Goal: Information Seeking & Learning: Learn about a topic

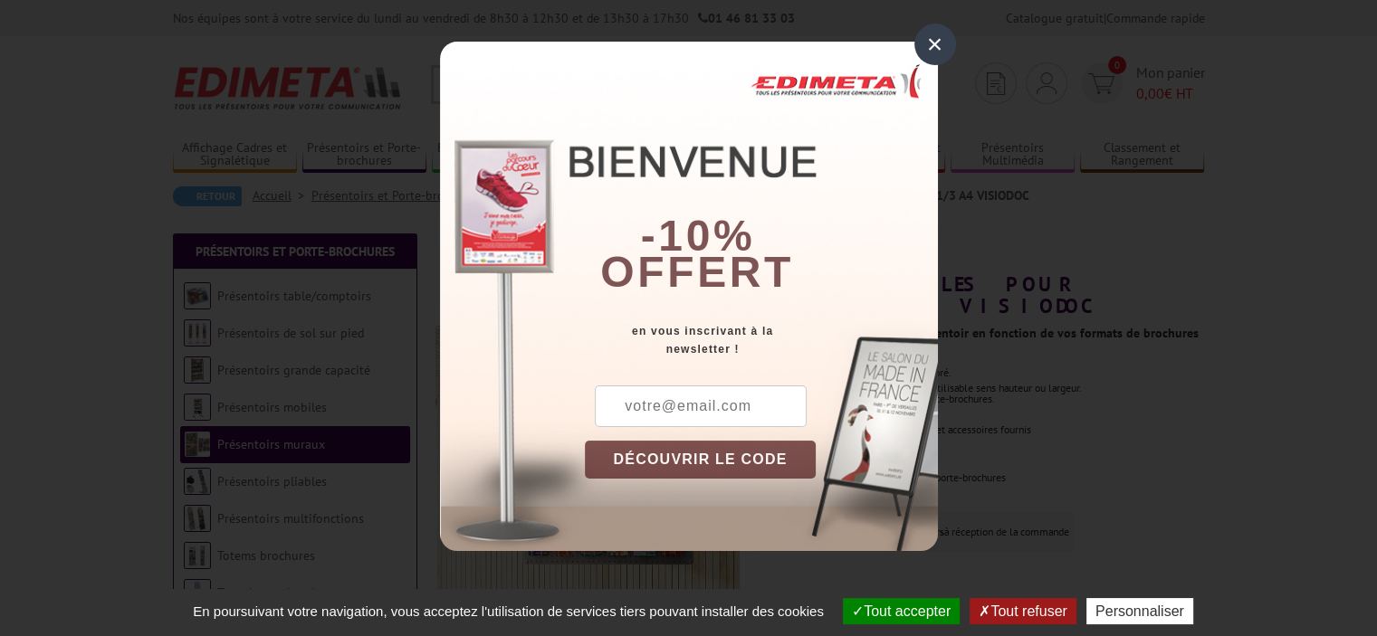
click at [939, 47] on div "×" at bounding box center [935, 45] width 42 height 42
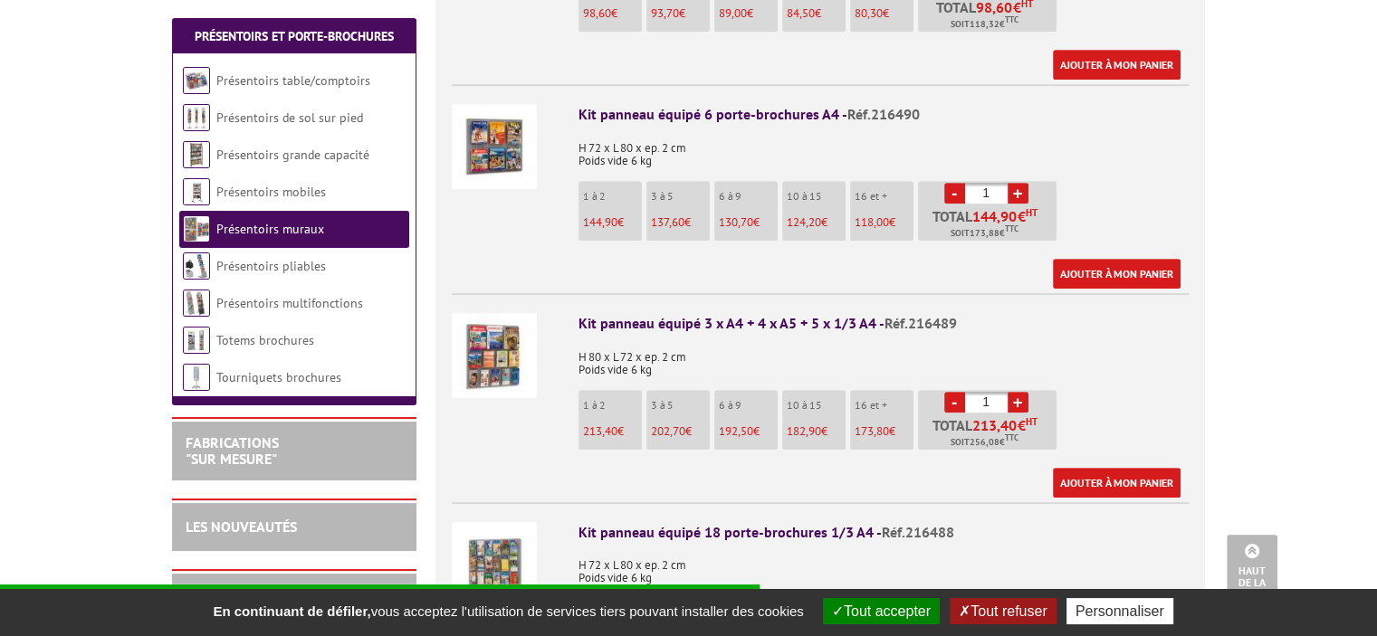
scroll to position [905, 0]
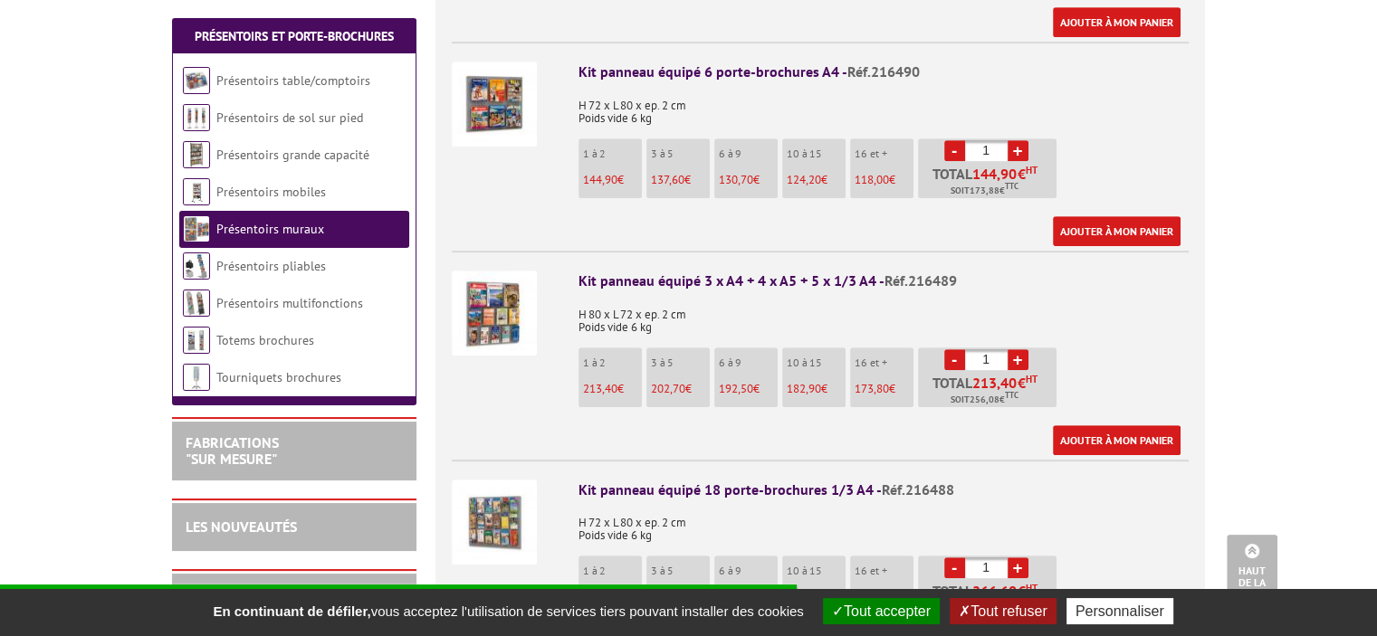
click at [494, 289] on img at bounding box center [494, 313] width 85 height 85
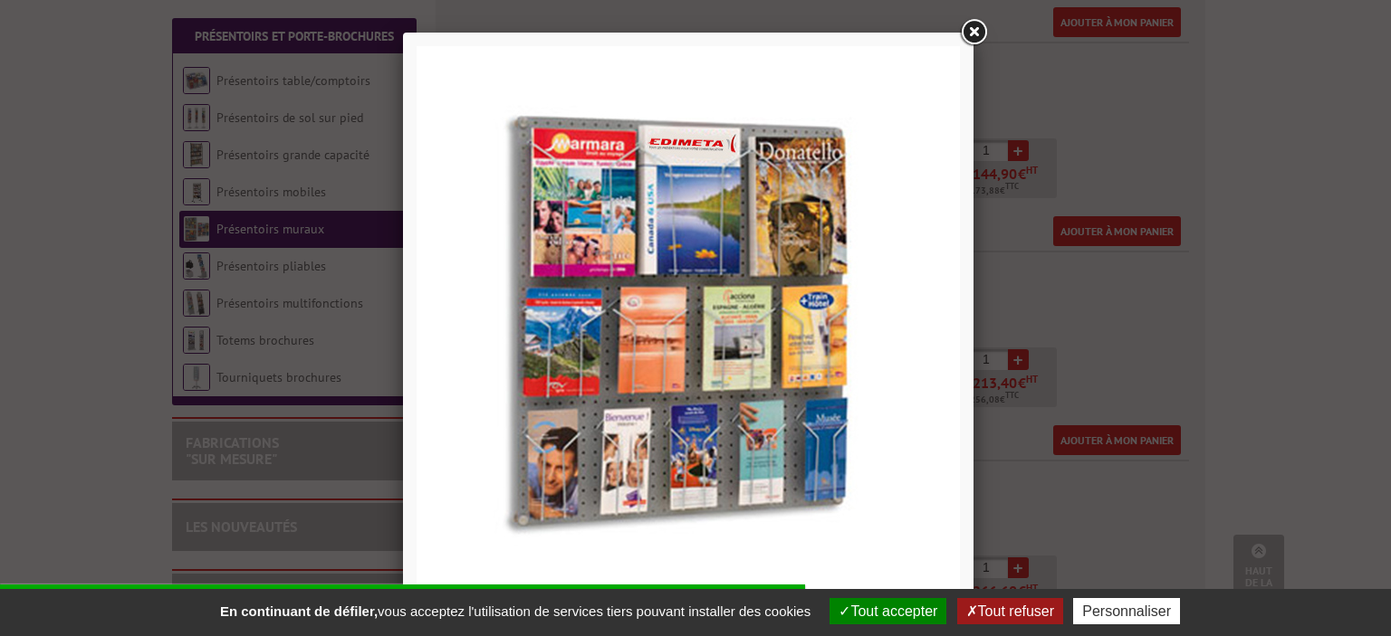
click at [974, 23] on link at bounding box center [973, 32] width 33 height 33
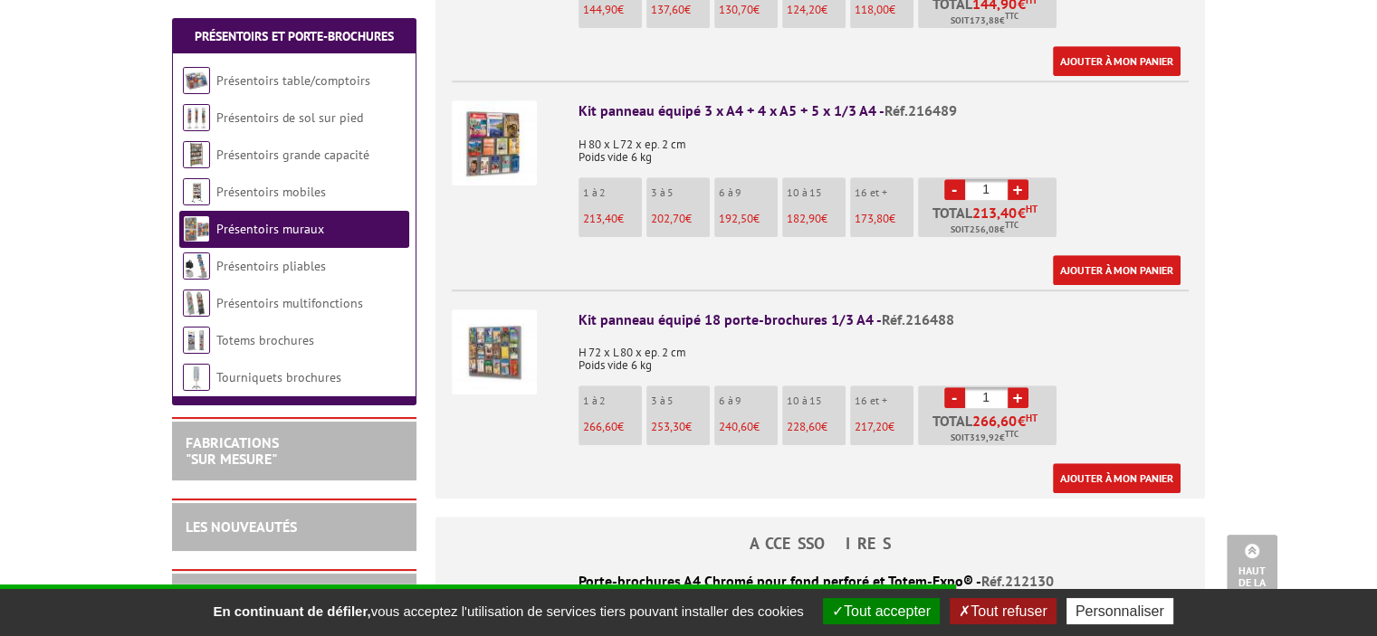
scroll to position [1086, 0]
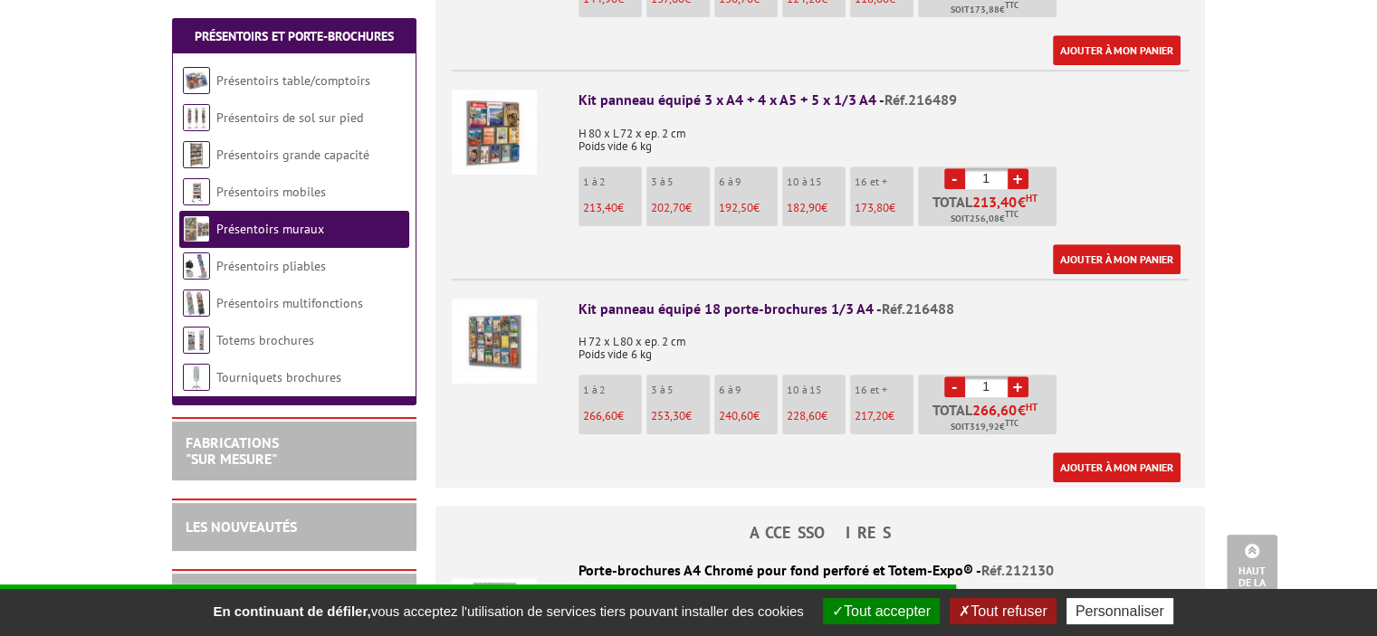
click at [494, 313] on img at bounding box center [494, 341] width 85 height 85
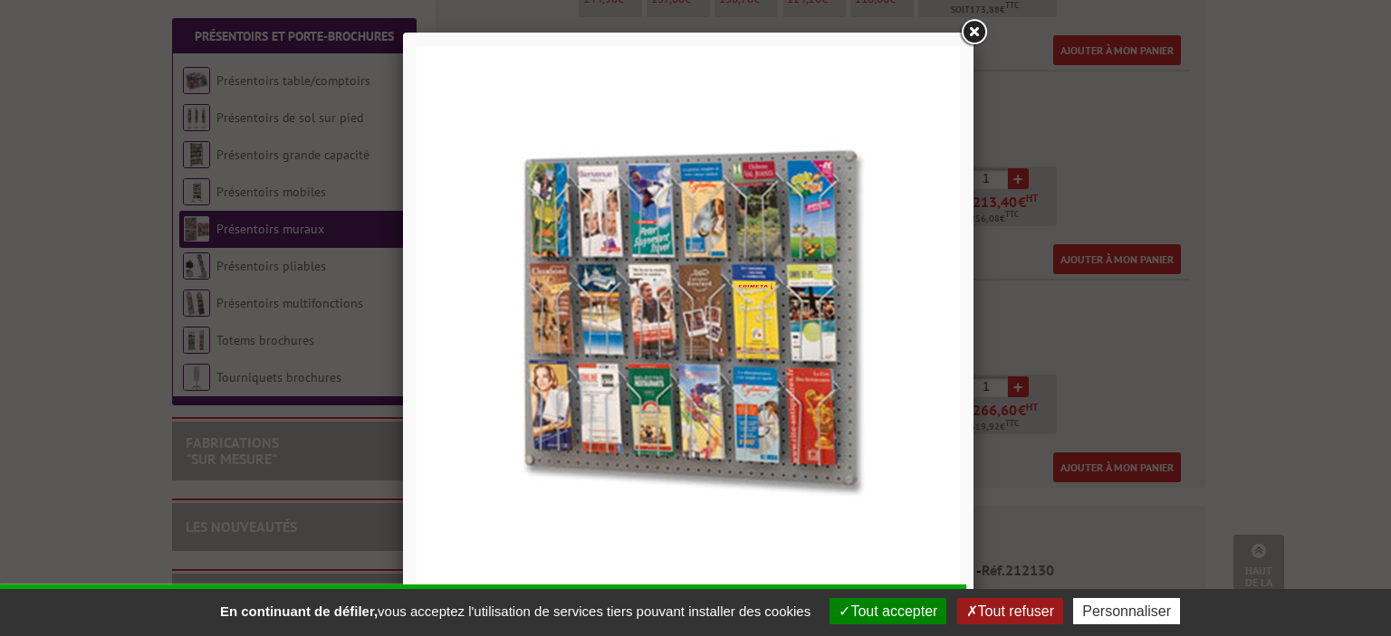
click at [978, 26] on link at bounding box center [973, 32] width 33 height 33
click at [978, 26] on div at bounding box center [695, 318] width 1391 height 636
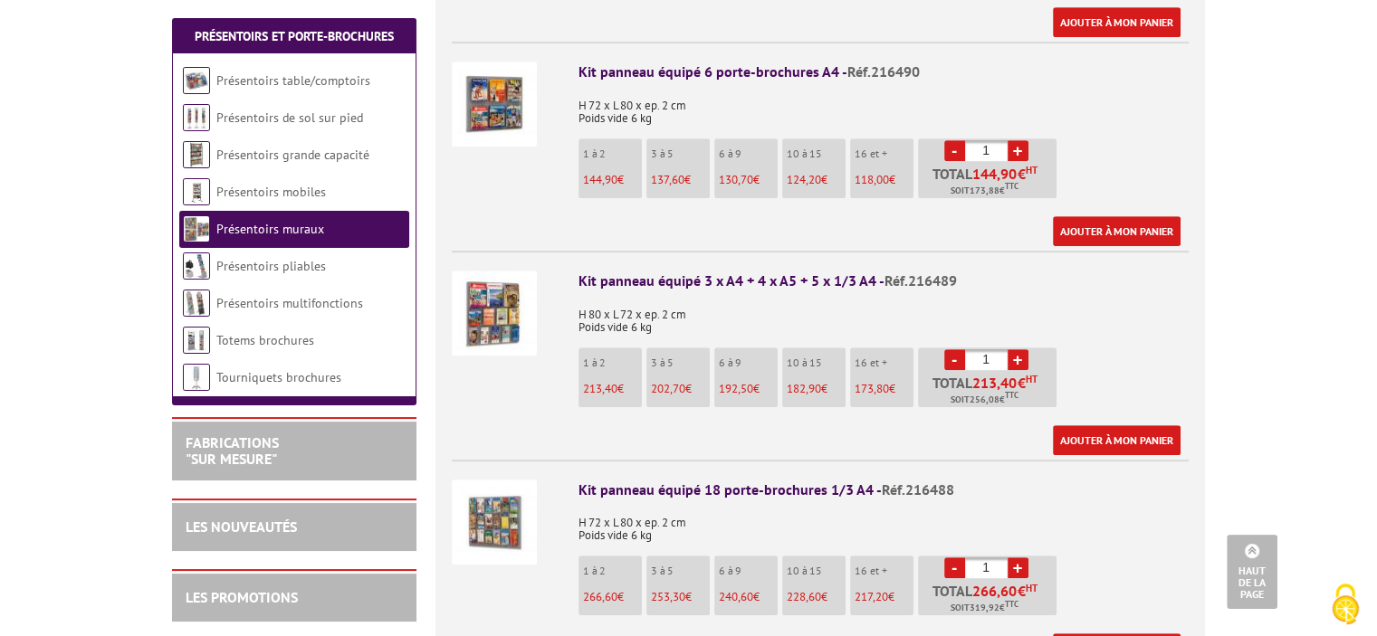
scroll to position [996, 0]
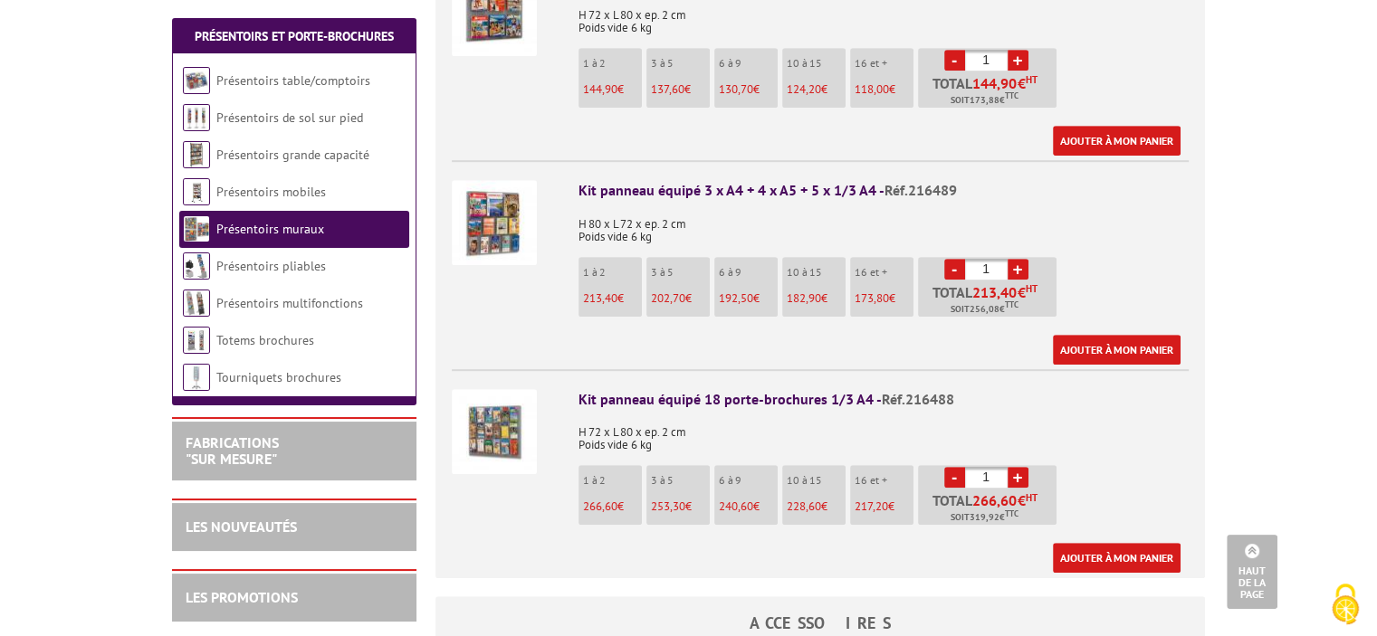
click at [511, 212] on img at bounding box center [494, 222] width 85 height 85
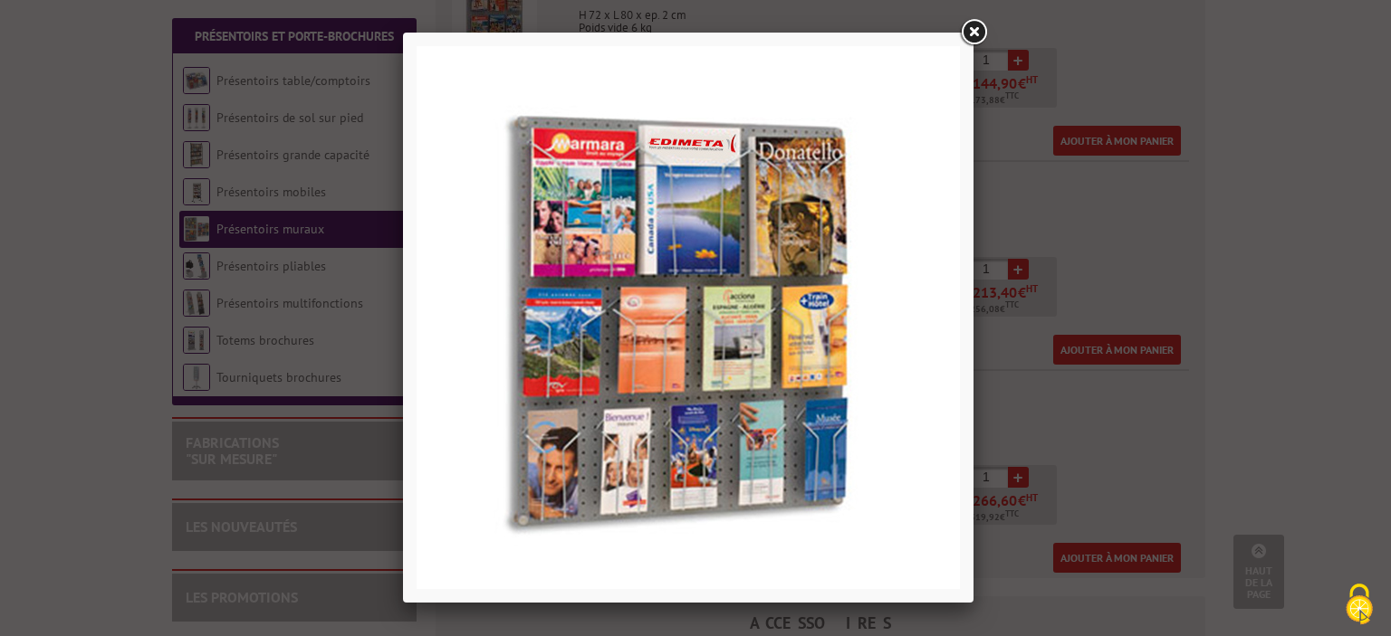
click at [976, 30] on link at bounding box center [973, 32] width 33 height 33
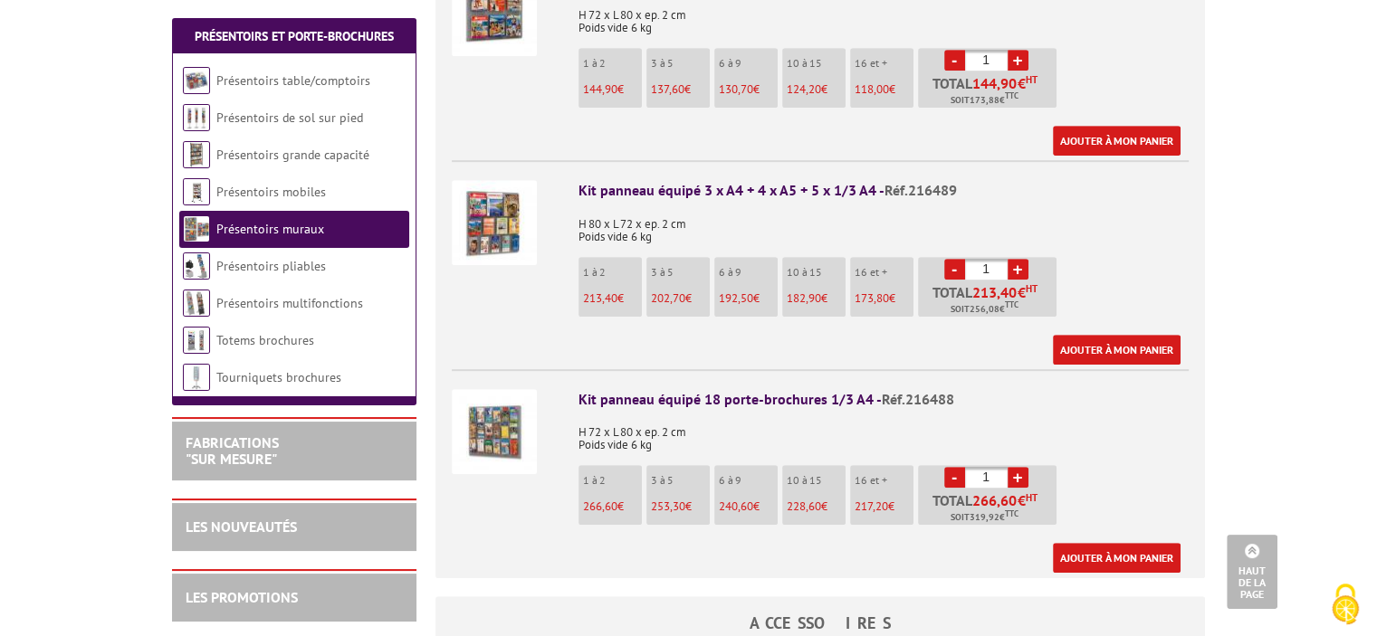
click at [514, 181] on img at bounding box center [494, 222] width 85 height 85
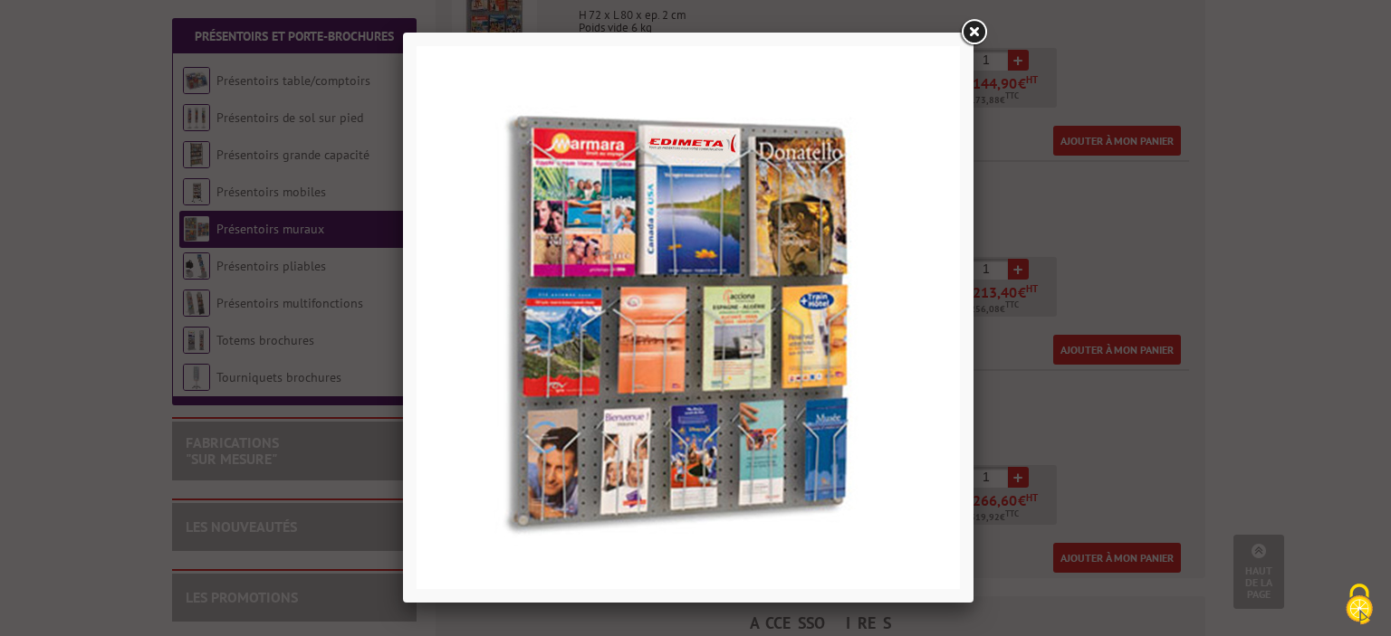
click at [973, 28] on link at bounding box center [973, 32] width 33 height 33
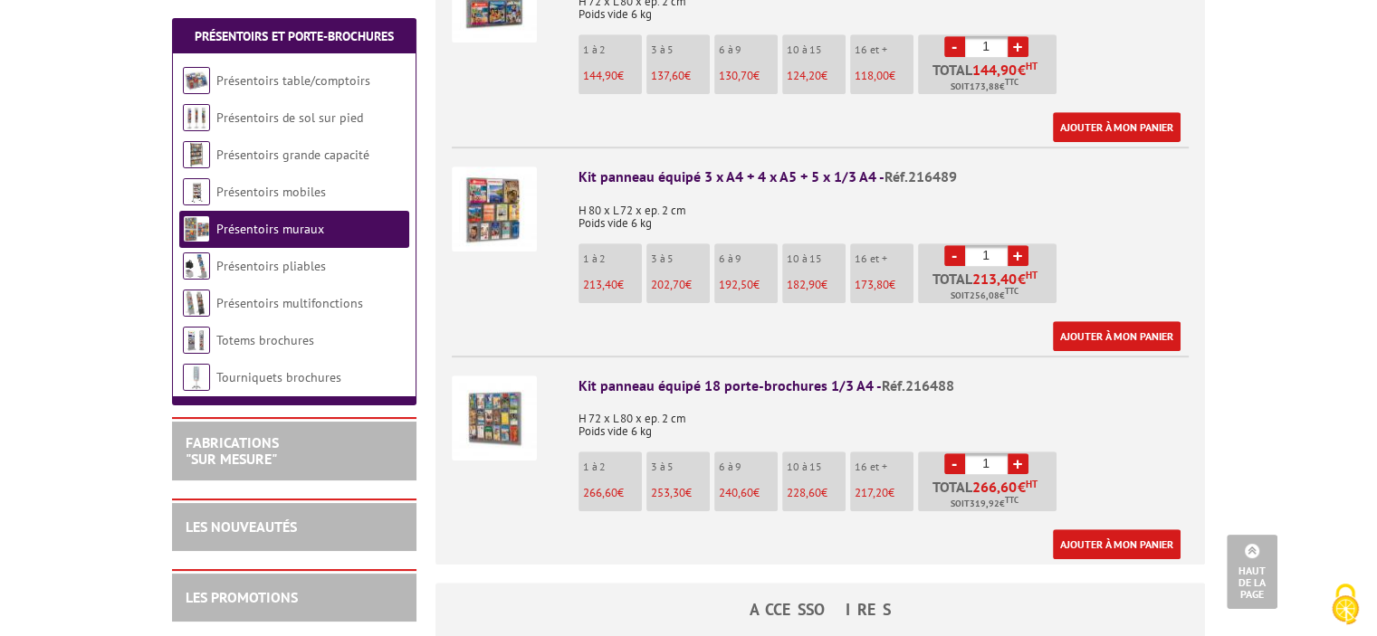
scroll to position [905, 0]
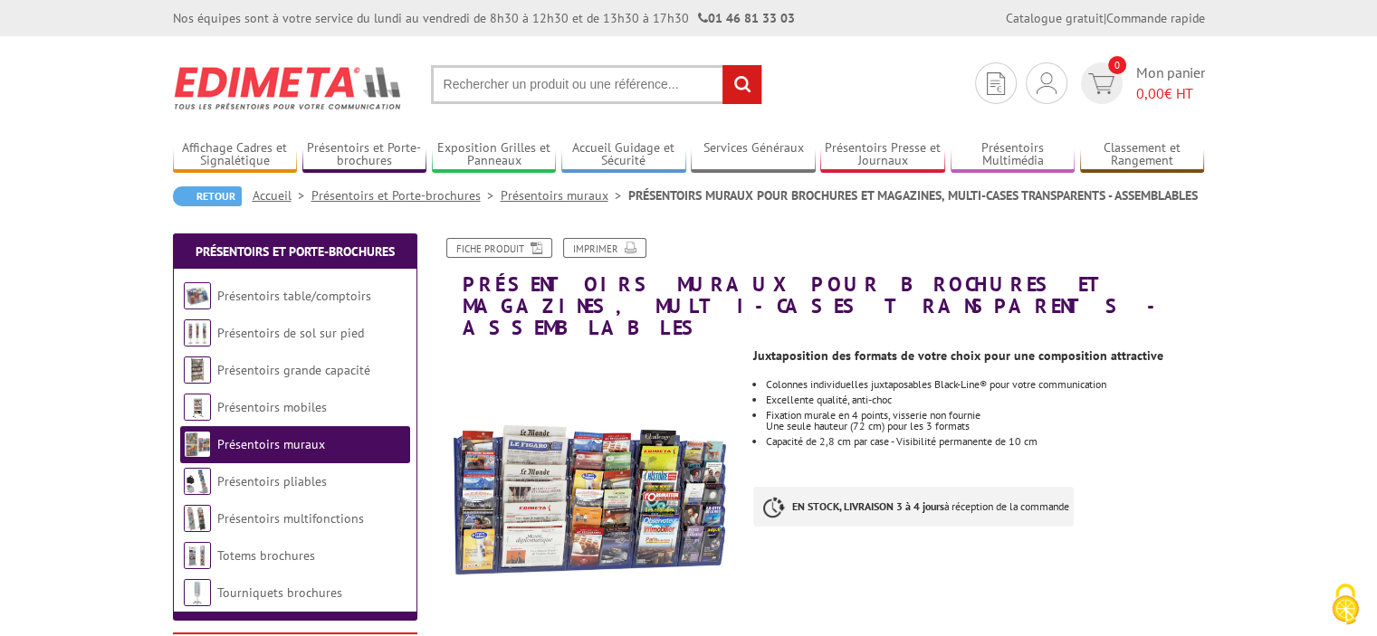
click at [302, 446] on link "Présentoirs muraux" at bounding box center [271, 444] width 108 height 16
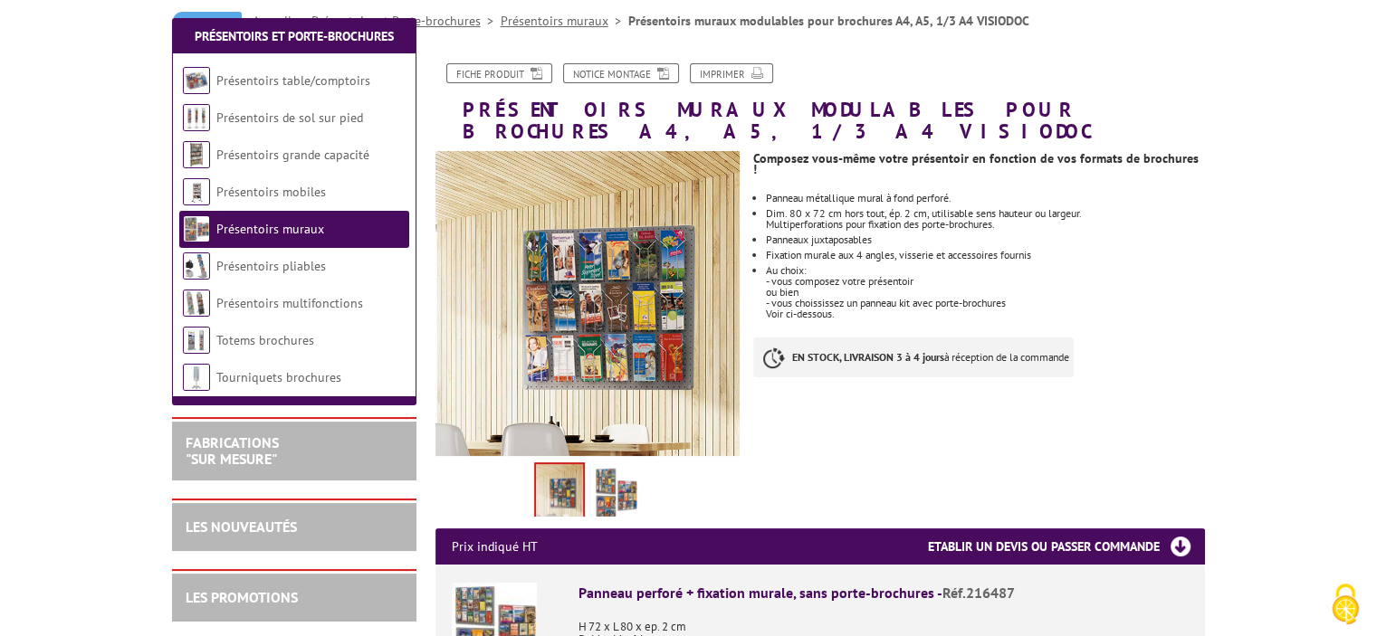
scroll to position [272, 0]
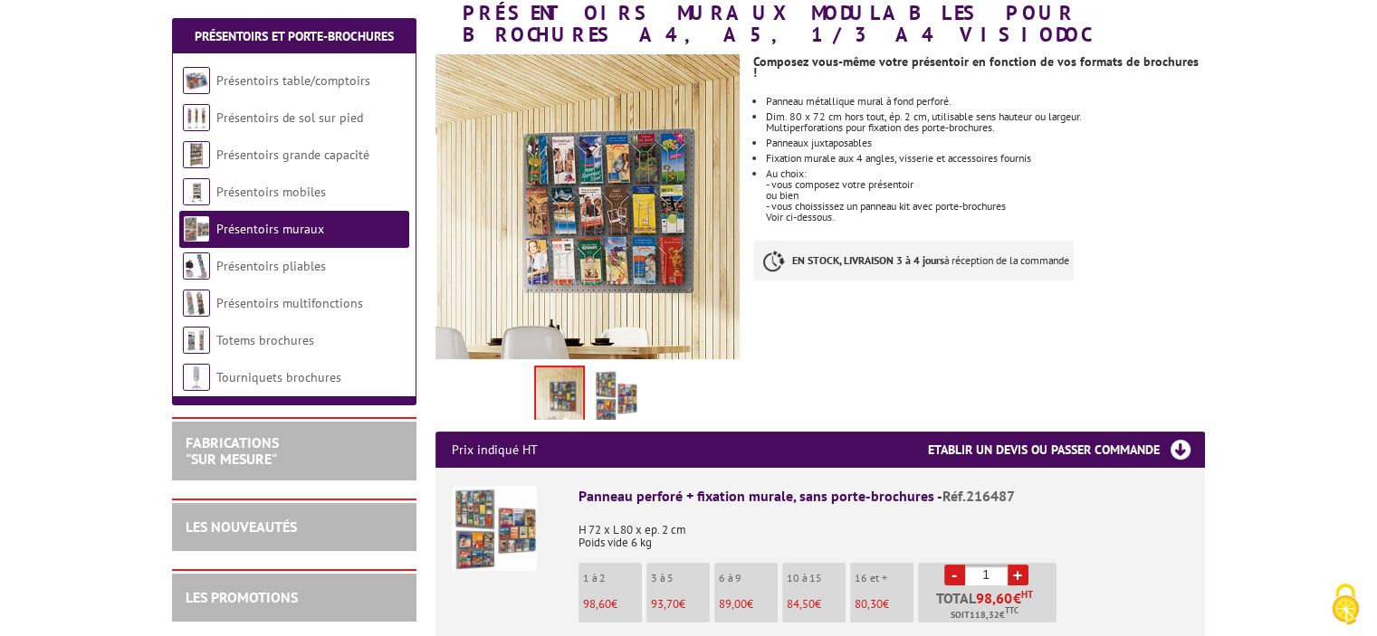
click at [610, 369] on img at bounding box center [615, 397] width 43 height 56
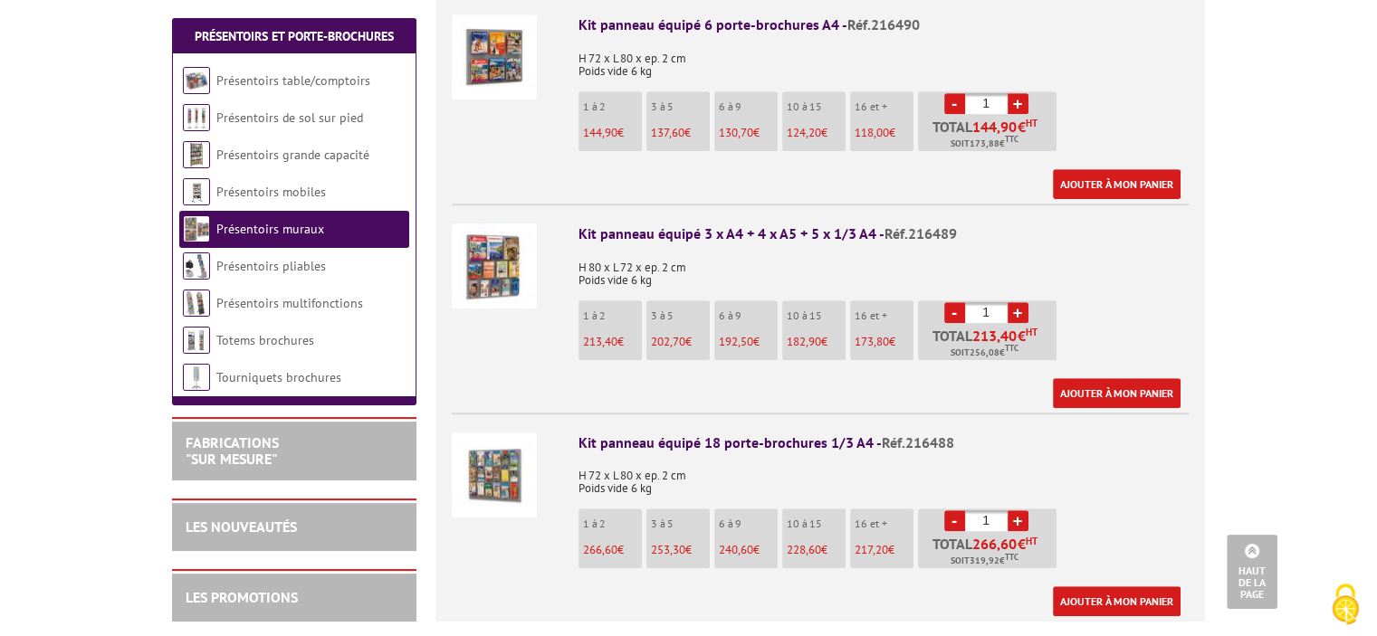
scroll to position [996, 0]
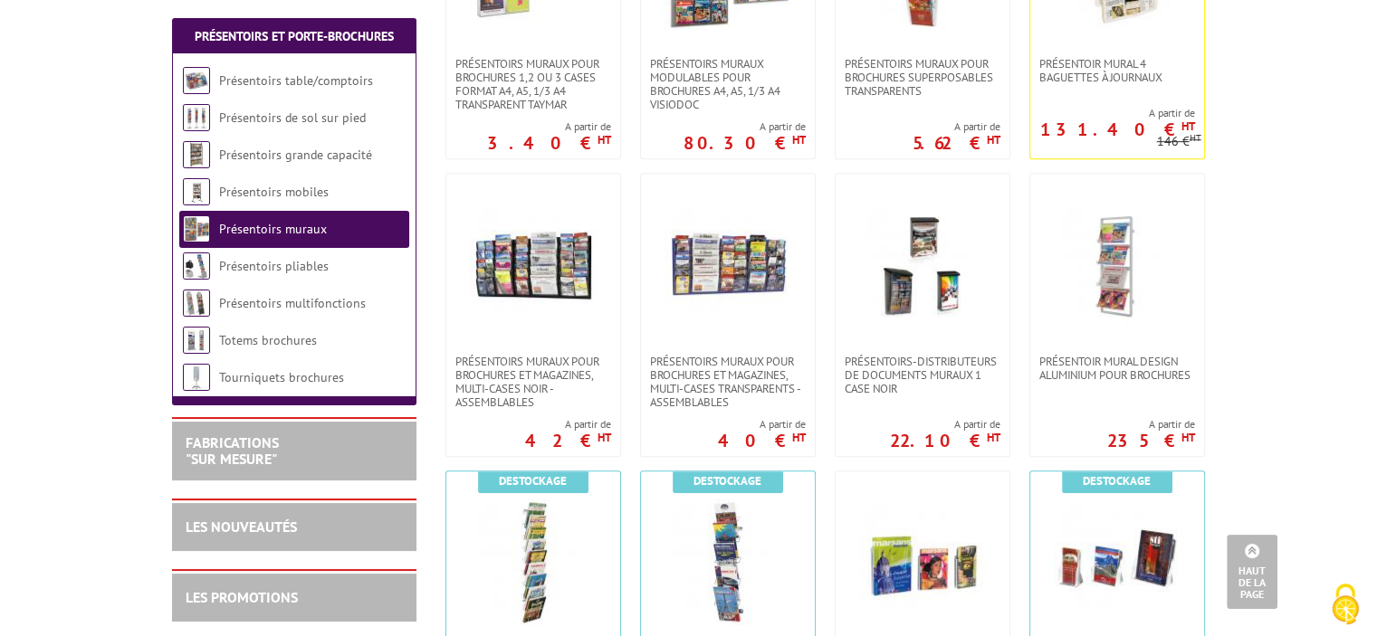
scroll to position [815, 0]
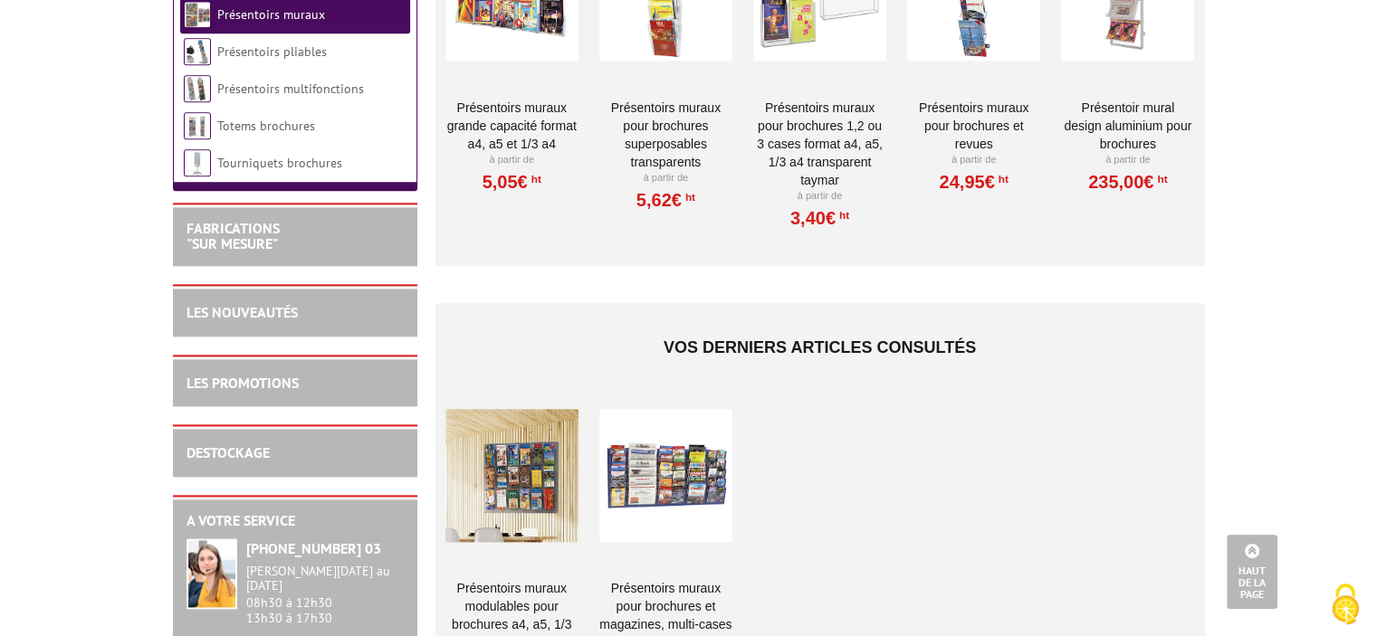
scroll to position [2082, 0]
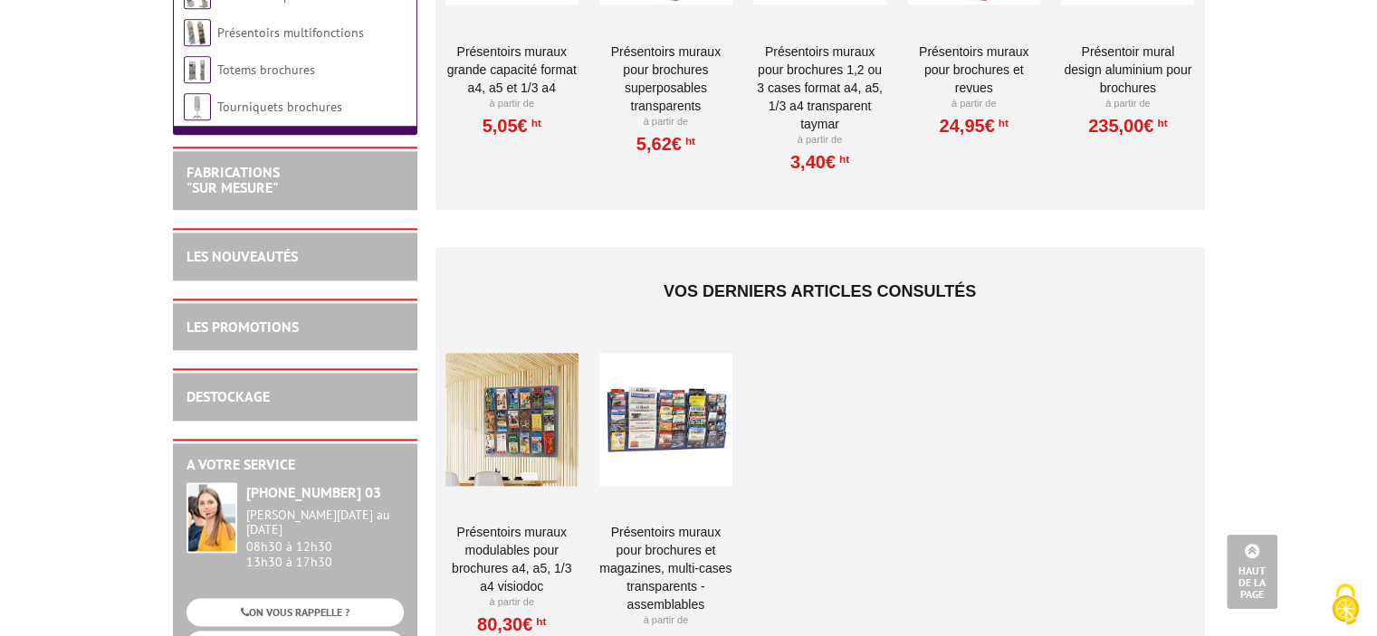
click at [525, 383] on div at bounding box center [511, 419] width 133 height 181
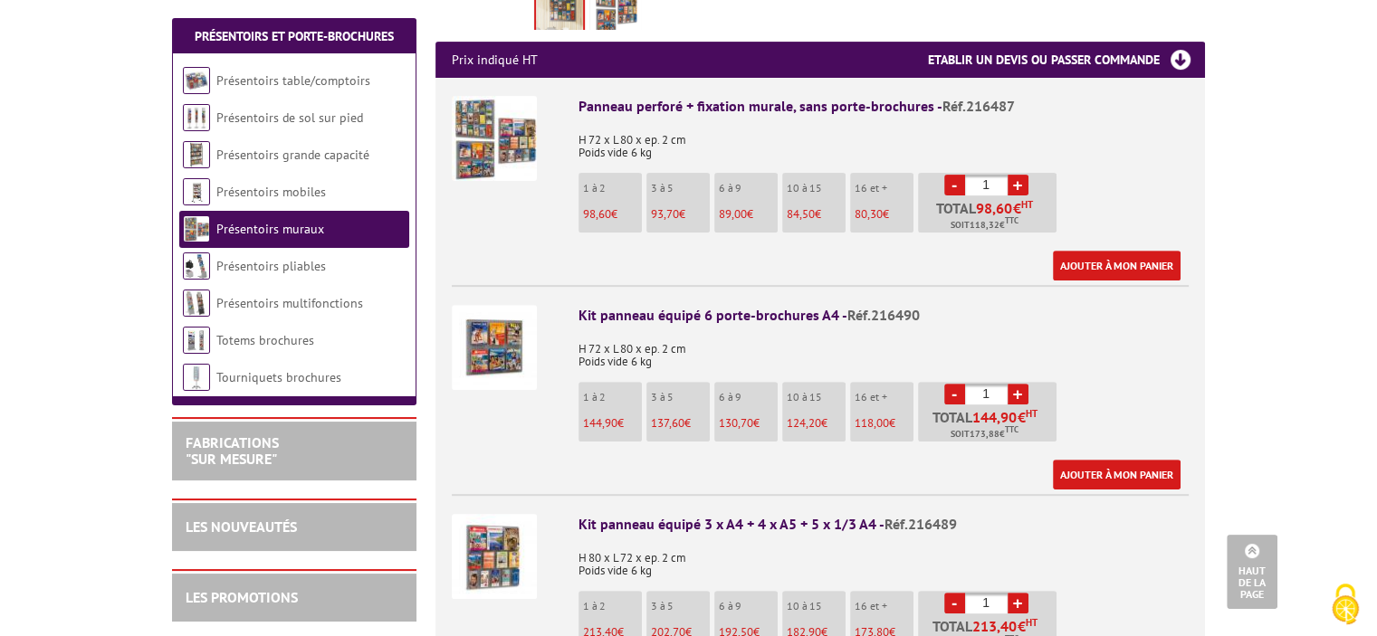
scroll to position [634, 0]
